Goal: Information Seeking & Learning: Learn about a topic

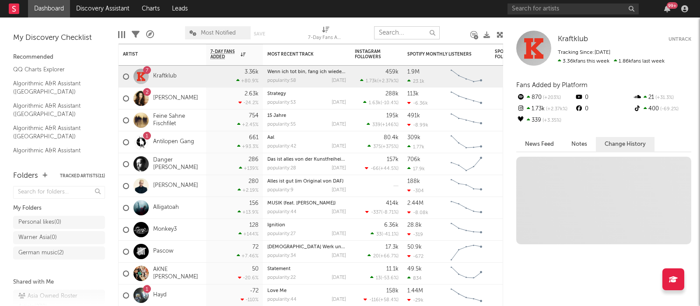
click at [403, 31] on input "text" at bounding box center [407, 32] width 66 height 13
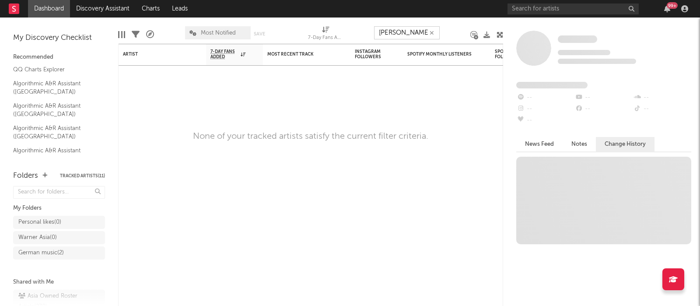
type input "[PERSON_NAME]"
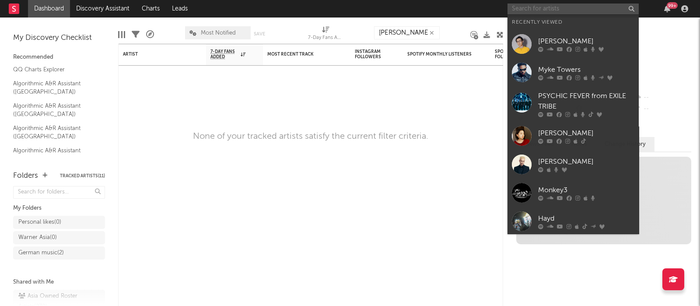
click at [534, 7] on input "text" at bounding box center [572, 8] width 131 height 11
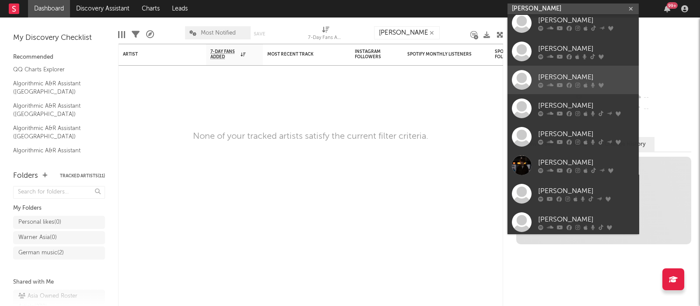
scroll to position [66, 0]
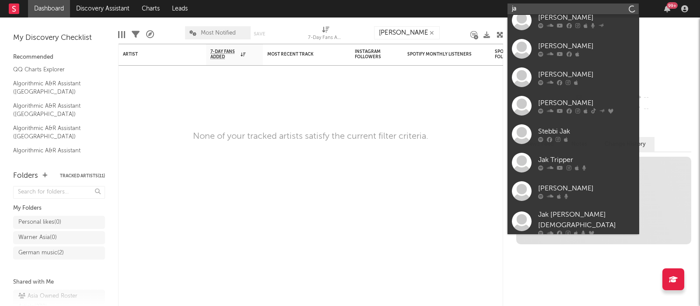
type input "j"
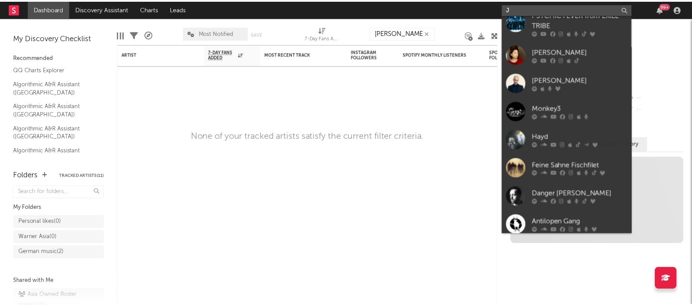
scroll to position [0, 0]
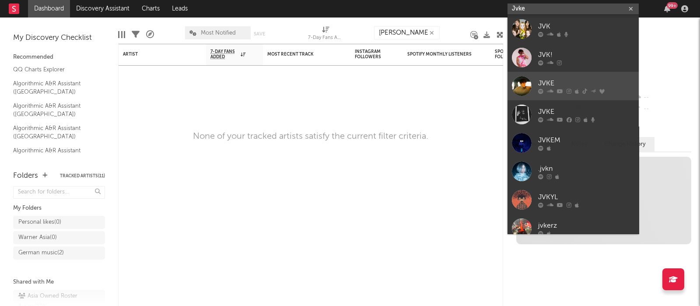
type input "Jvke"
click at [524, 84] on div at bounding box center [522, 86] width 20 height 20
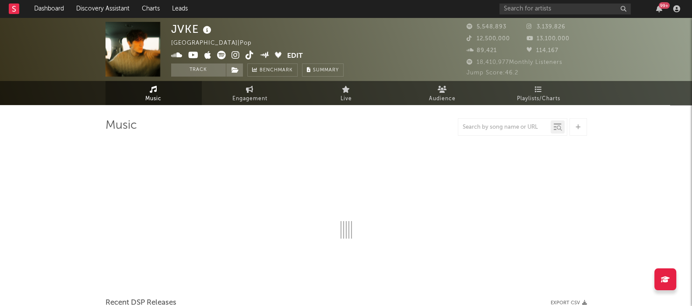
select select "6m"
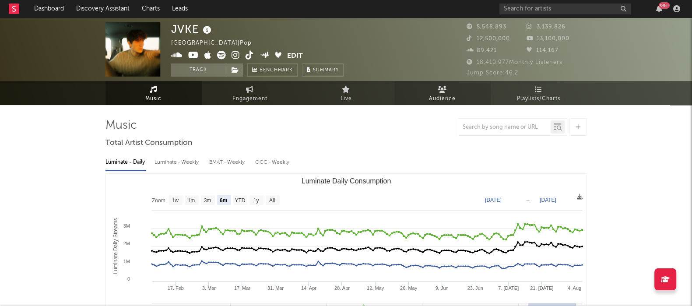
click at [440, 95] on span "Audience" at bounding box center [442, 99] width 27 height 10
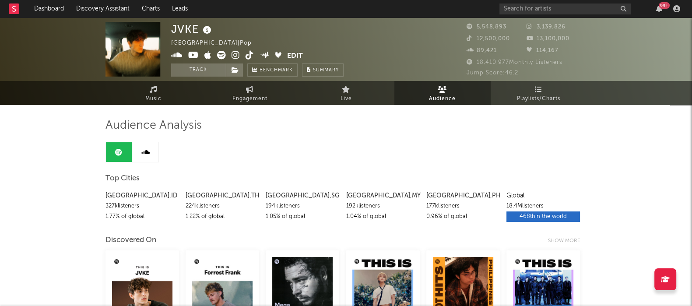
scroll to position [0, 0]
